Goal: Register for event/course

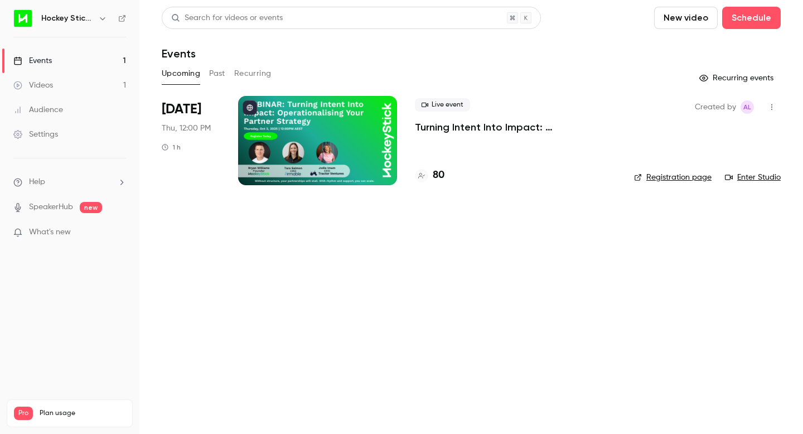
click at [53, 59] on link "Events 1" at bounding box center [69, 61] width 139 height 25
click at [452, 127] on p "Turning Intent Into Impact: Operationalising Your Partner Strategy" at bounding box center [515, 126] width 201 height 13
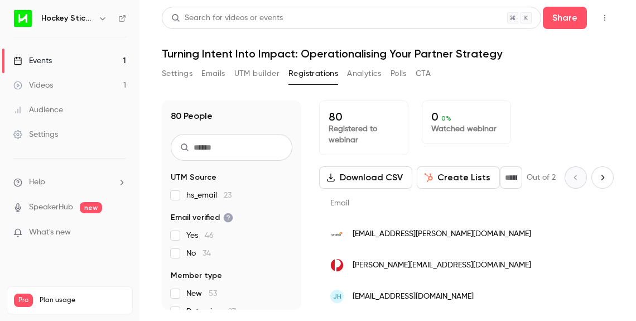
click at [56, 56] on link "Events 1" at bounding box center [69, 61] width 139 height 25
